Goal: Transaction & Acquisition: Purchase product/service

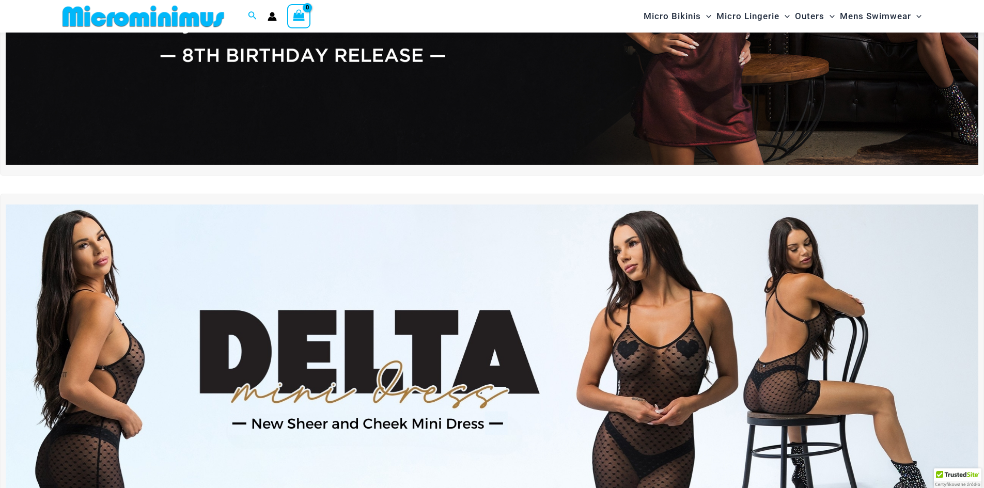
scroll to position [249, 0]
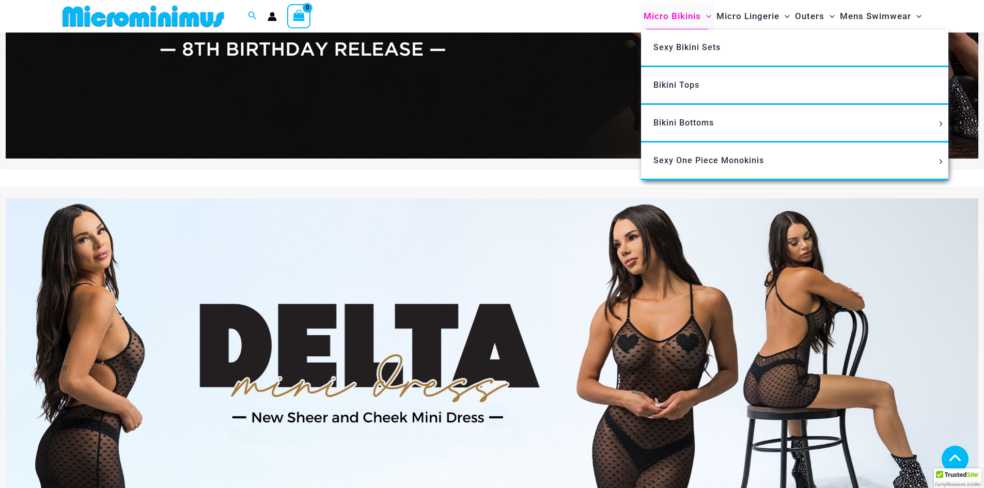
click at [666, 11] on span "Micro Bikinis" at bounding box center [671, 16] width 57 height 26
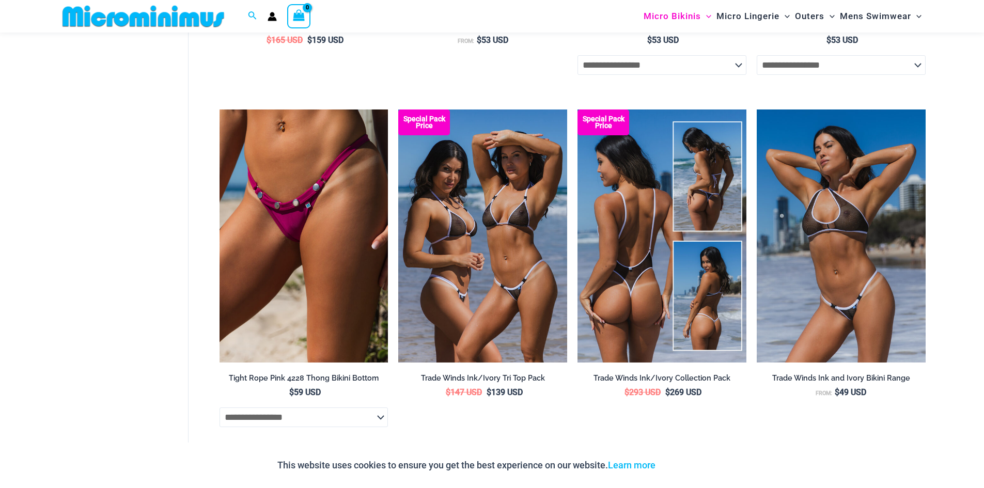
scroll to position [1387, 0]
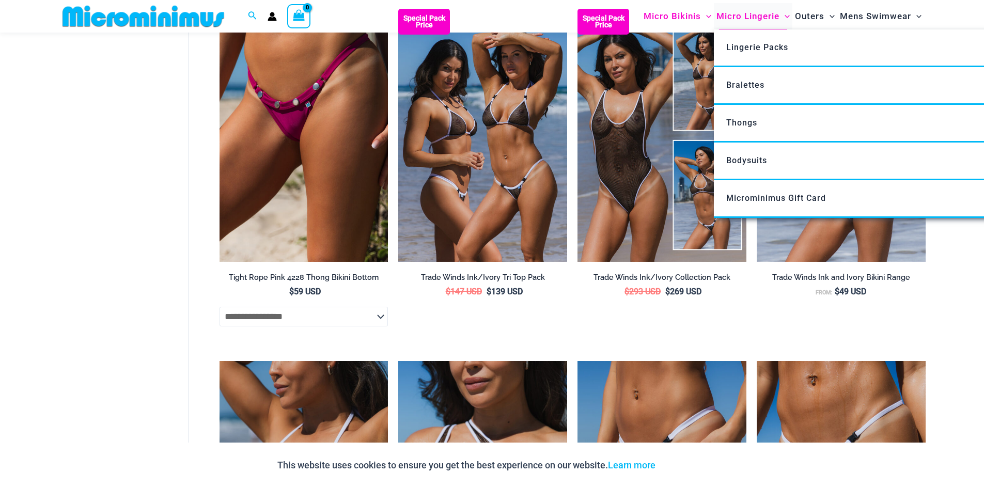
click at [726, 14] on span "Micro Lingerie" at bounding box center [747, 16] width 63 height 26
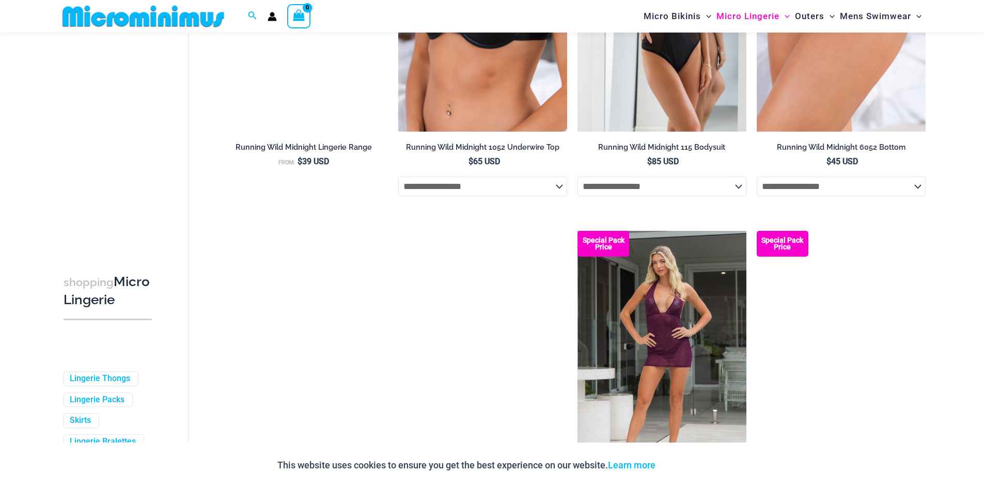
scroll to position [1588, 0]
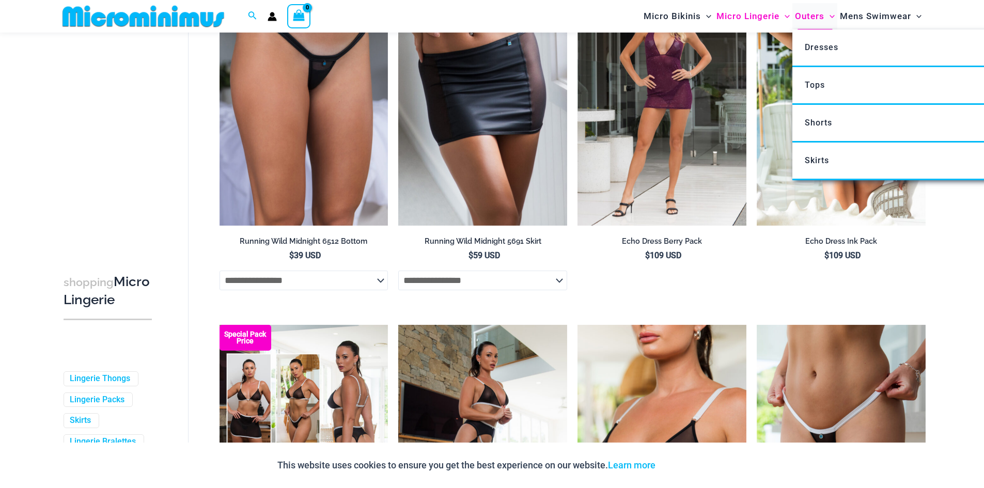
click at [806, 14] on span "Outers" at bounding box center [809, 16] width 29 height 26
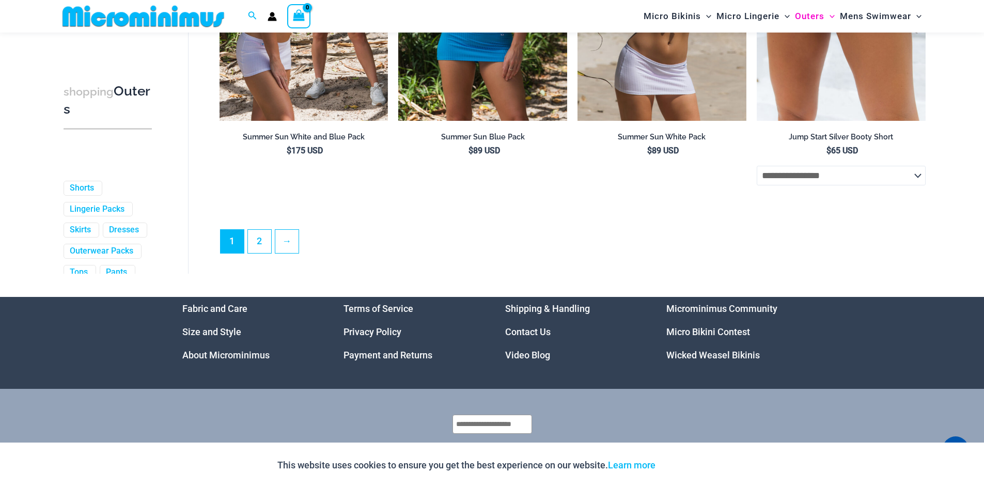
scroll to position [2846, 0]
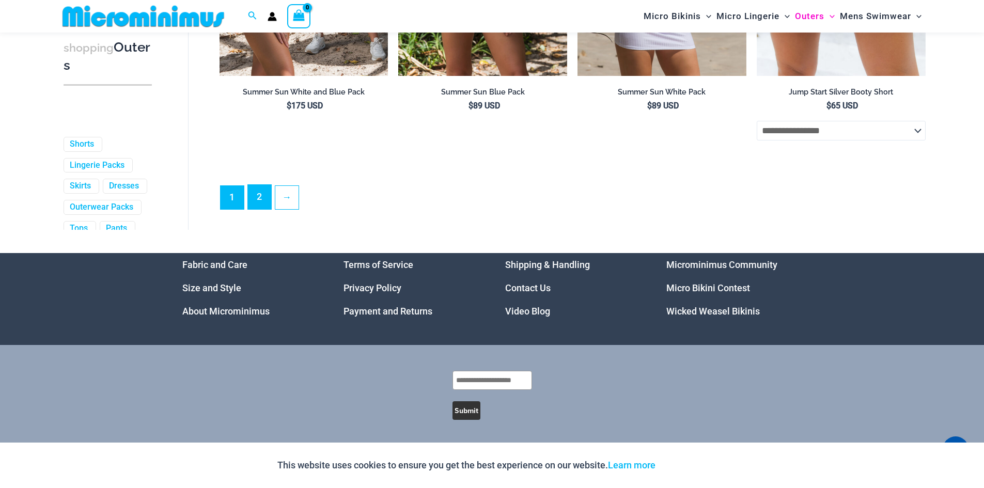
click at [261, 207] on link "2" at bounding box center [259, 197] width 23 height 24
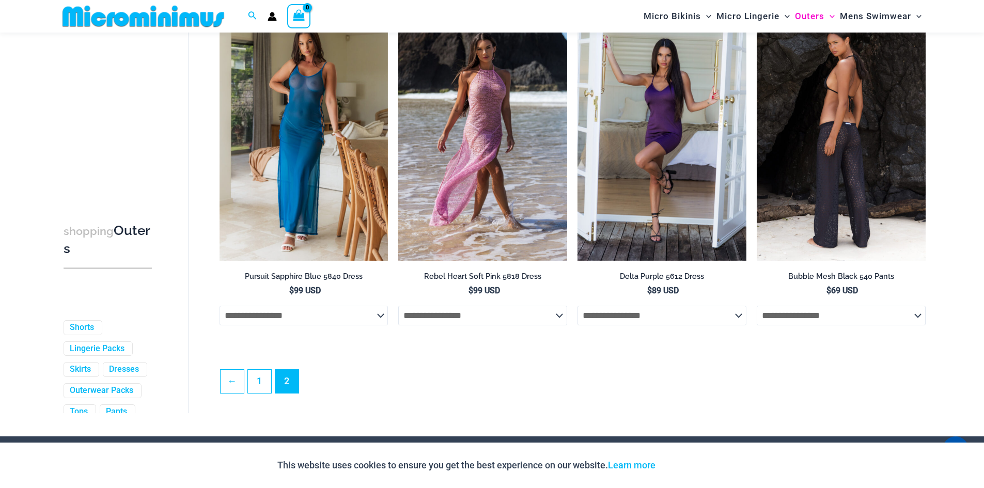
scroll to position [1437, 0]
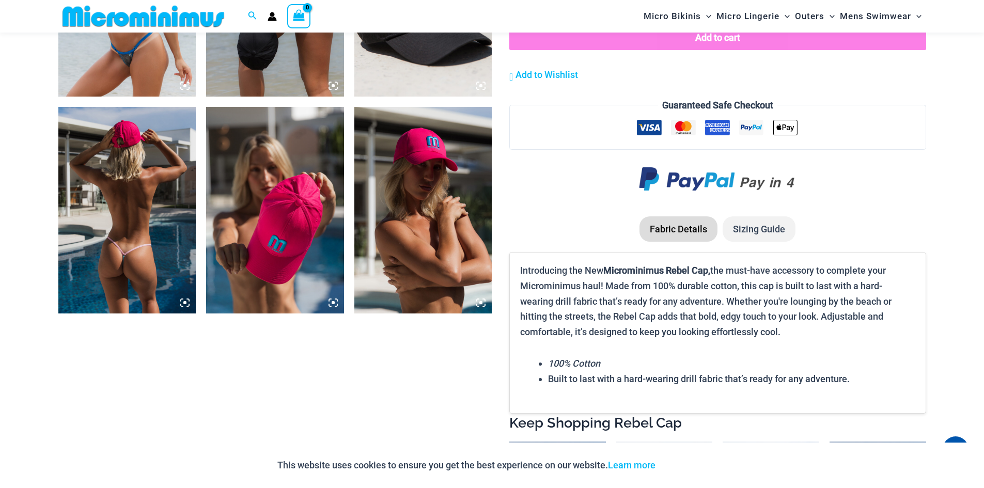
scroll to position [920, 0]
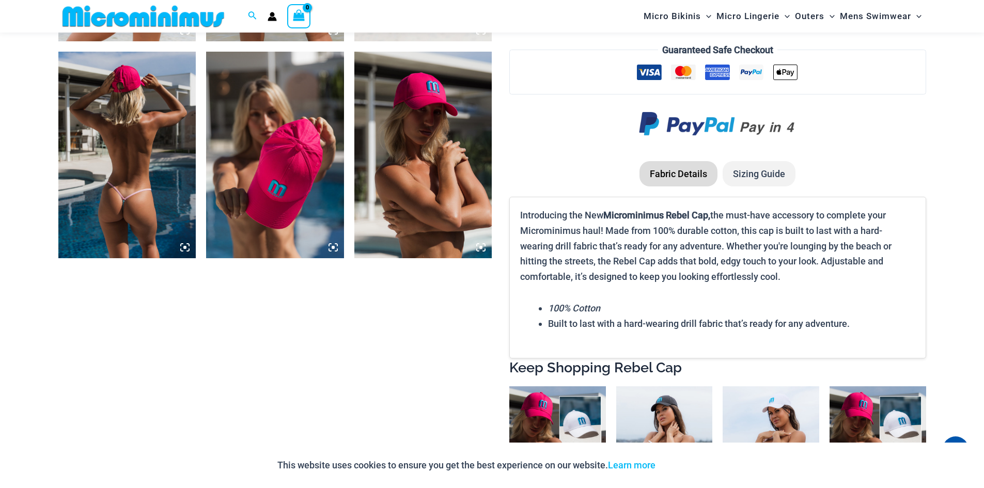
click at [284, 120] on img at bounding box center [275, 155] width 138 height 207
